Goal: Find contact information: Find contact information

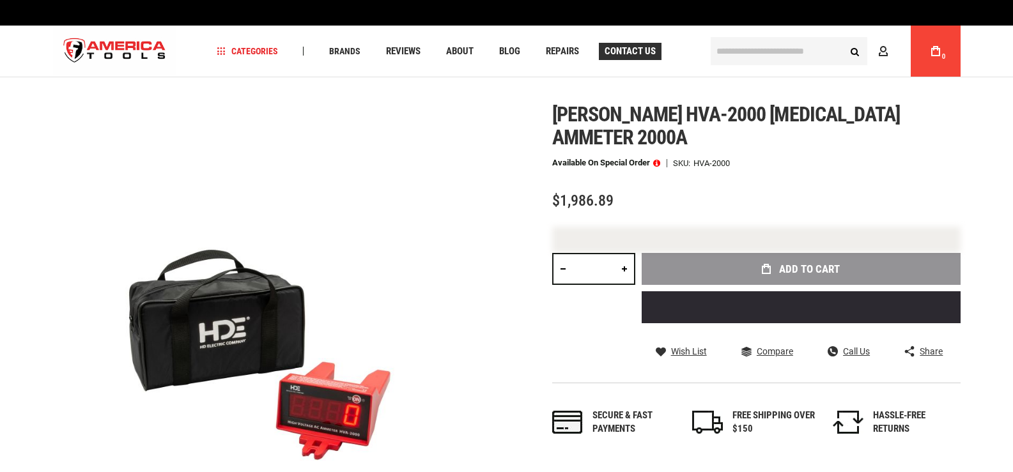
click at [621, 53] on span "Contact Us" at bounding box center [630, 52] width 51 height 10
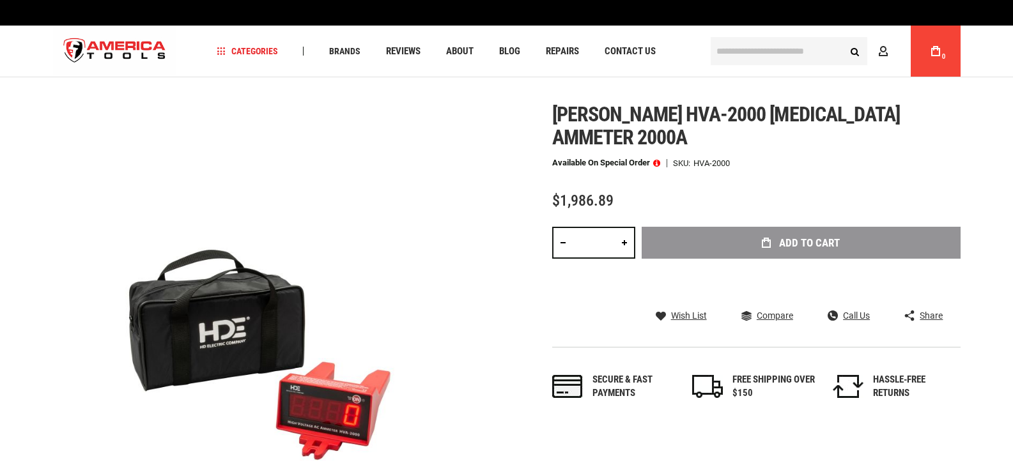
scroll to position [72, 0]
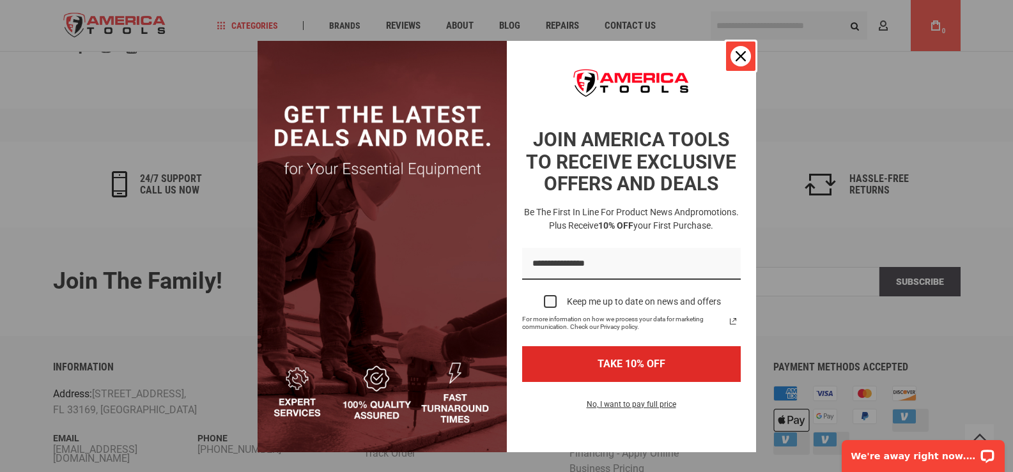
click at [739, 59] on icon "close icon" at bounding box center [741, 56] width 10 height 10
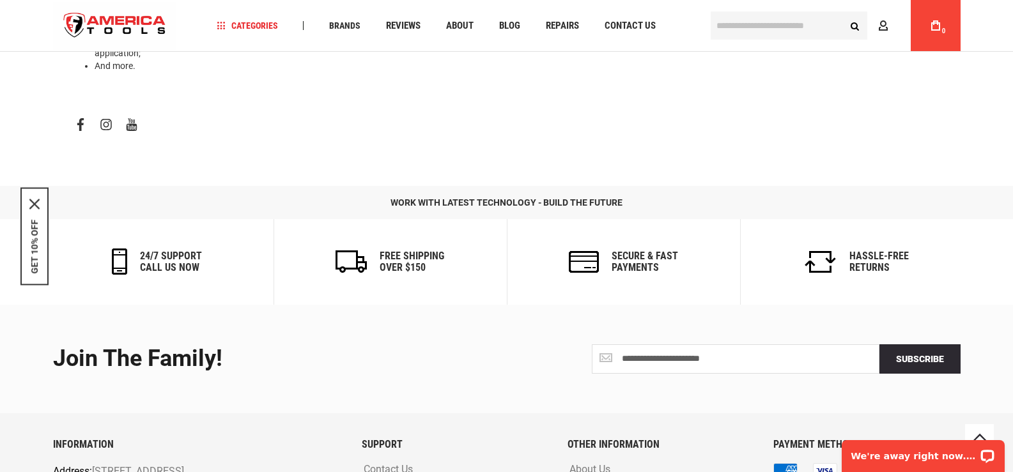
scroll to position [504, 0]
